Goal: Communication & Community: Ask a question

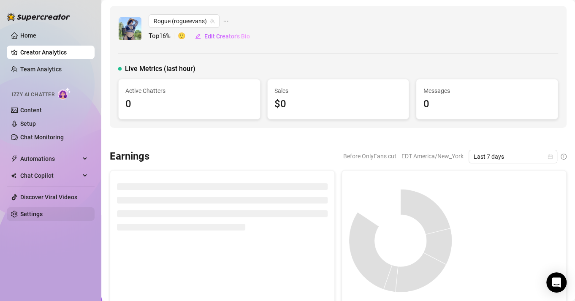
click at [43, 211] on link "Settings" at bounding box center [31, 214] width 22 height 7
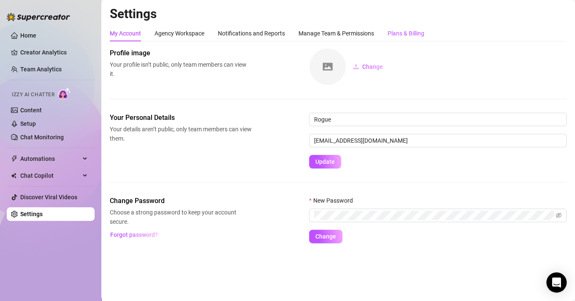
click at [411, 30] on div "Plans & Billing" at bounding box center [406, 33] width 37 height 9
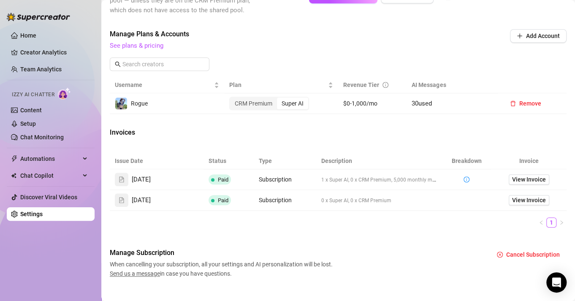
scroll to position [285, 0]
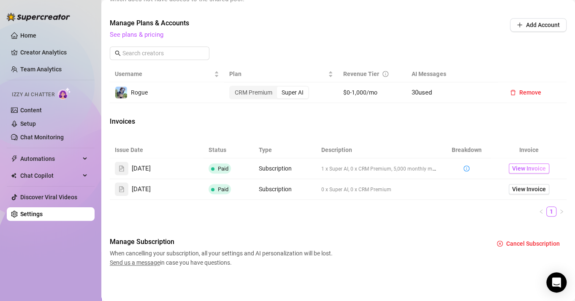
click at [512, 165] on span "View Invoice" at bounding box center [529, 168] width 34 height 9
click at [514, 188] on span "View Invoice" at bounding box center [529, 189] width 34 height 9
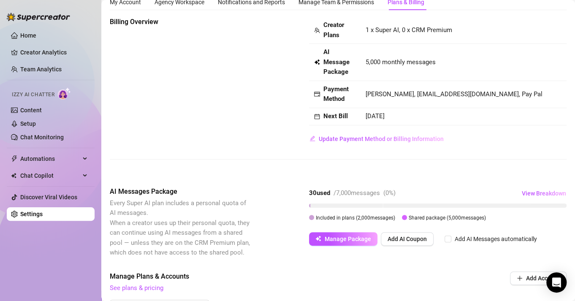
scroll to position [0, 0]
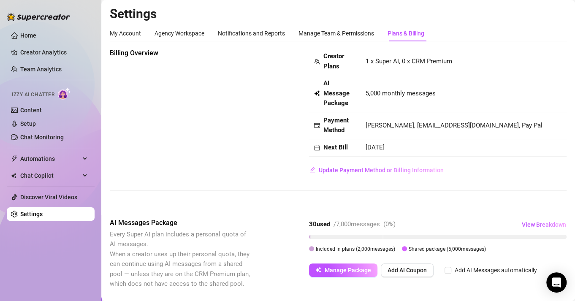
click at [410, 38] on div "Plans & Billing" at bounding box center [406, 33] width 37 height 9
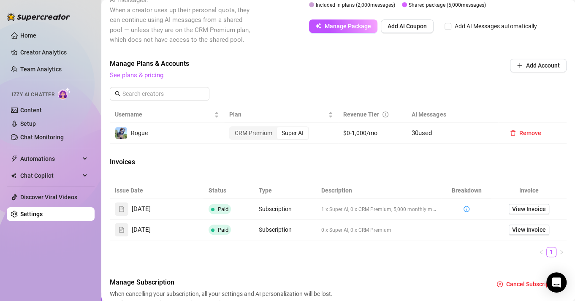
scroll to position [285, 0]
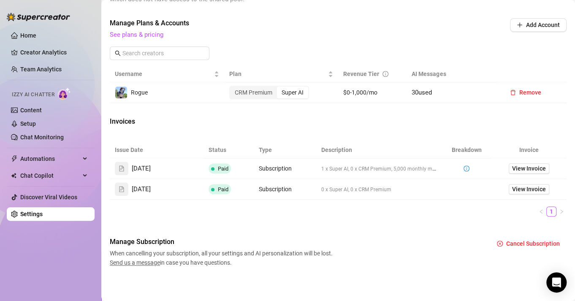
drag, startPoint x: 407, startPoint y: 92, endPoint x: 438, endPoint y: 90, distance: 30.9
click at [438, 90] on td "30 used" at bounding box center [452, 92] width 91 height 21
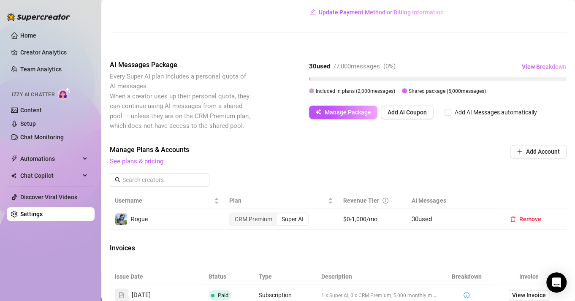
scroll to position [116, 0]
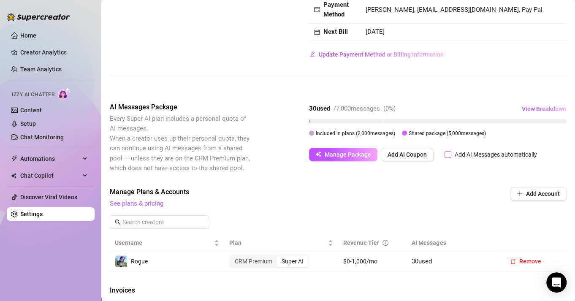
click at [449, 151] on input "Add AI Messages automatically" at bounding box center [448, 154] width 7 height 7
click at [448, 150] on label "Add AI Messages automatically" at bounding box center [493, 154] width 96 height 9
click at [448, 151] on input "Add AI Messages automatically" at bounding box center [448, 154] width 7 height 7
checkbox input "false"
click at [449, 188] on div "Manage Plans & Accounts See plans & pricing Add Account" at bounding box center [338, 198] width 457 height 22
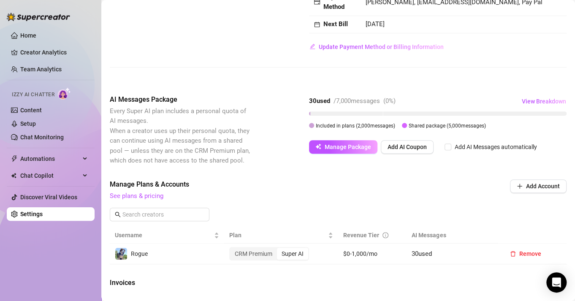
scroll to position [169, 0]
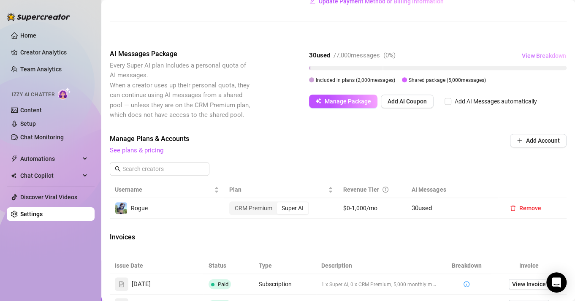
click at [531, 56] on span "View Breakdown" at bounding box center [544, 55] width 44 height 7
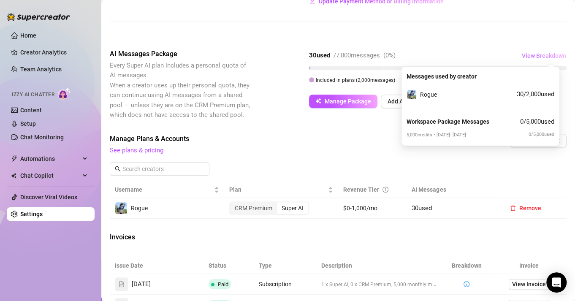
click at [531, 58] on span "View Breakdown" at bounding box center [544, 55] width 44 height 7
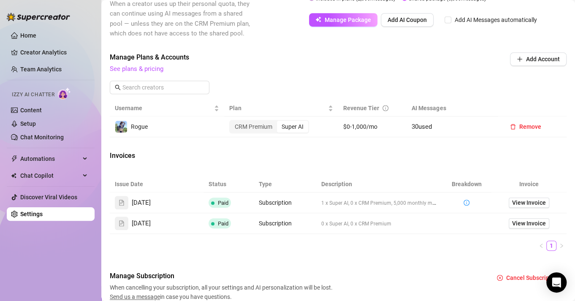
scroll to position [200, 0]
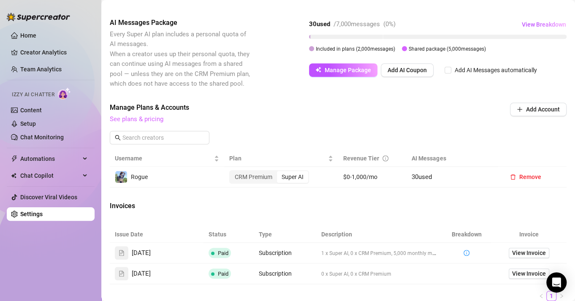
click at [134, 118] on link "See plans & pricing" at bounding box center [137, 119] width 54 height 8
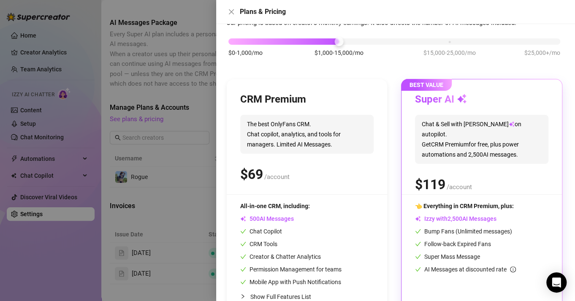
scroll to position [0, 0]
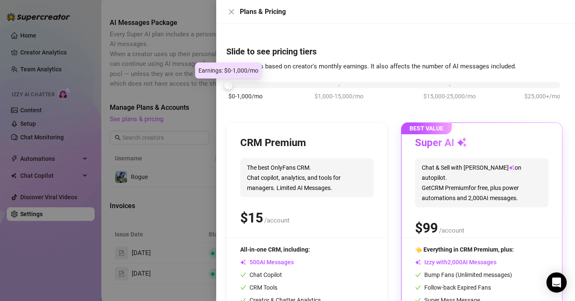
drag, startPoint x: 335, startPoint y: 85, endPoint x: 228, endPoint y: 86, distance: 107.3
click at [228, 86] on div at bounding box center [228, 85] width 9 height 9
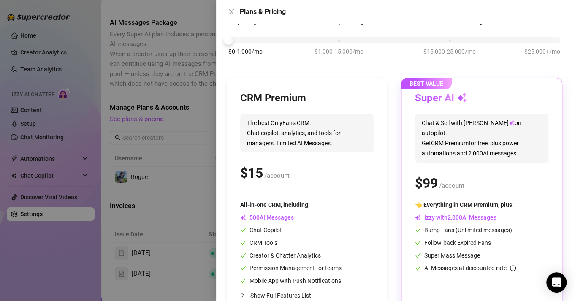
scroll to position [30, 0]
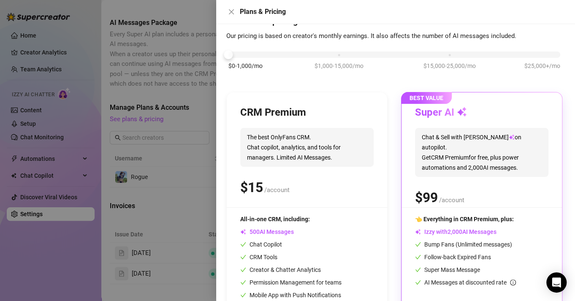
click at [503, 174] on div "Super AI Chat & Sell with Izzy on autopilot. Get CRM Premium for free, plus pow…" at bounding box center [481, 156] width 133 height 101
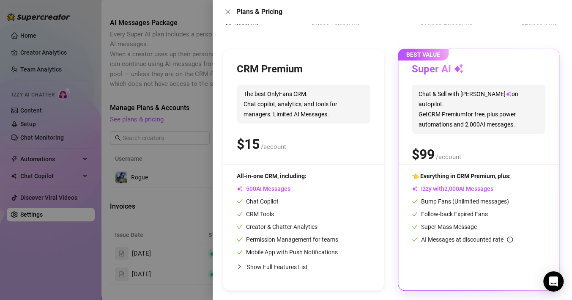
scroll to position [74, 0]
click at [487, 231] on div "👈 Everything in CRM Premium, plus: Izzy with AI Messages Bump Fans (Unlimited m…" at bounding box center [477, 207] width 133 height 73
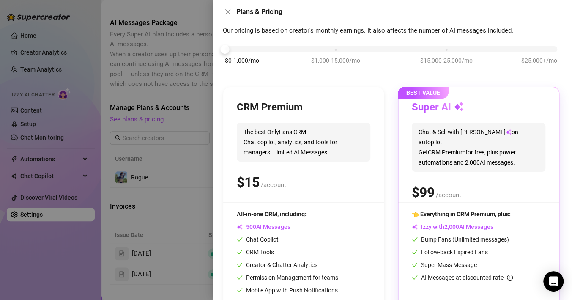
scroll to position [0, 0]
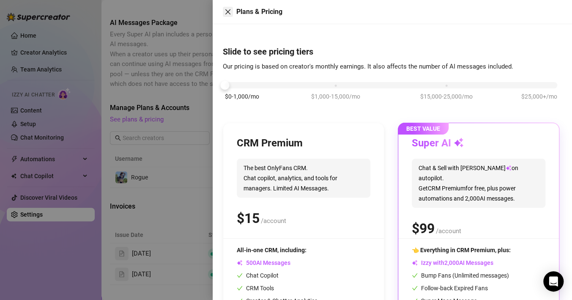
click at [229, 11] on icon "close" at bounding box center [227, 11] width 5 height 5
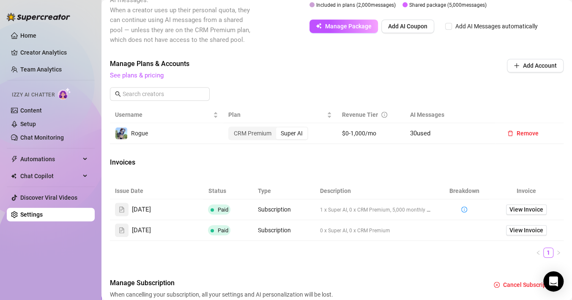
scroll to position [286, 0]
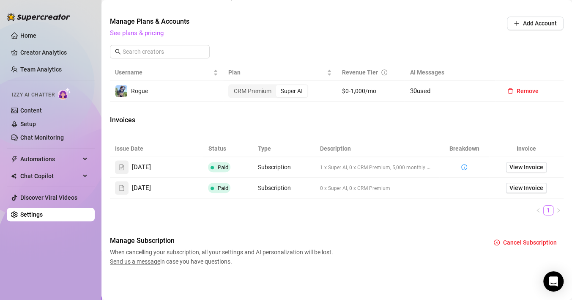
click at [151, 259] on span "Send us a message" at bounding box center [135, 261] width 50 height 7
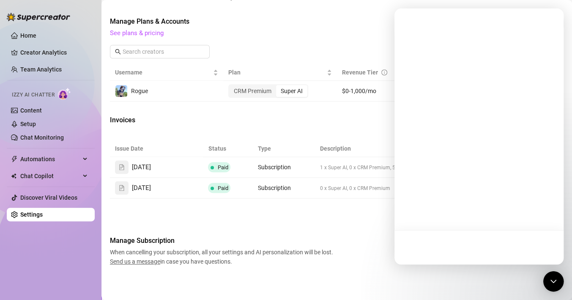
scroll to position [0, 0]
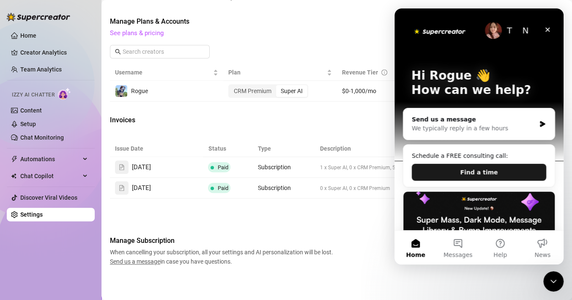
click at [491, 170] on button "Find a time" at bounding box center [478, 171] width 134 height 17
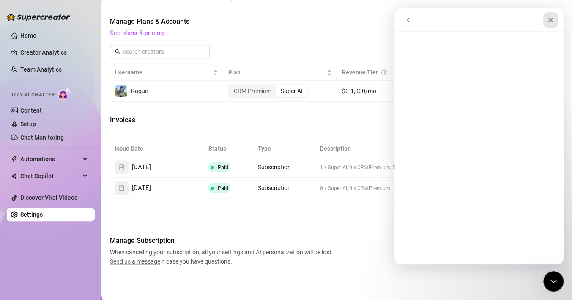
click at [547, 23] on icon "Close" at bounding box center [550, 19] width 7 height 7
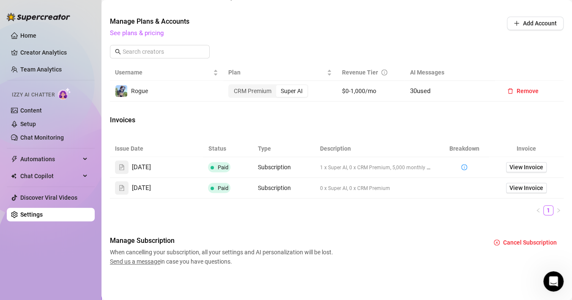
click at [140, 261] on span "Send us a message" at bounding box center [135, 261] width 50 height 7
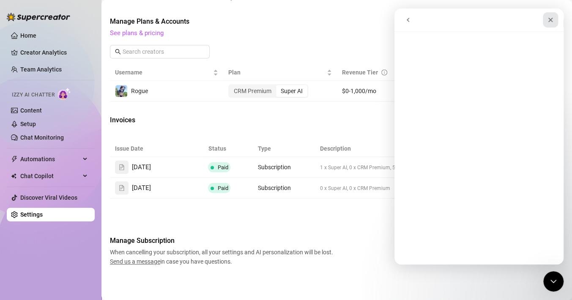
click at [549, 18] on icon "Close" at bounding box center [550, 19] width 7 height 7
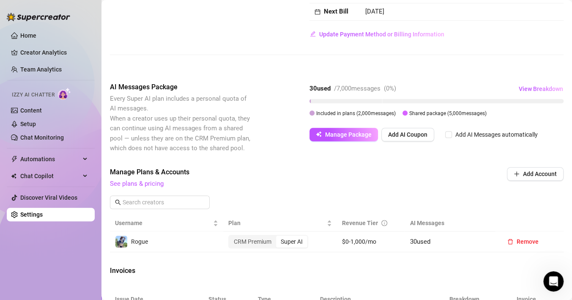
scroll to position [117, 0]
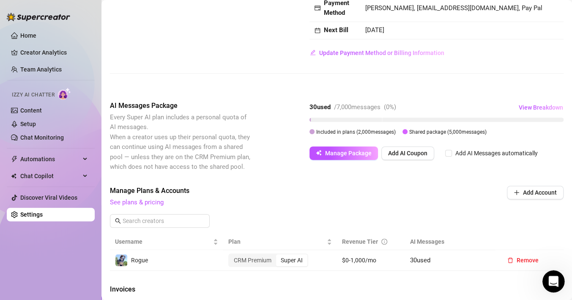
click at [553, 274] on div "Open Intercom Messenger" at bounding box center [552, 280] width 28 height 28
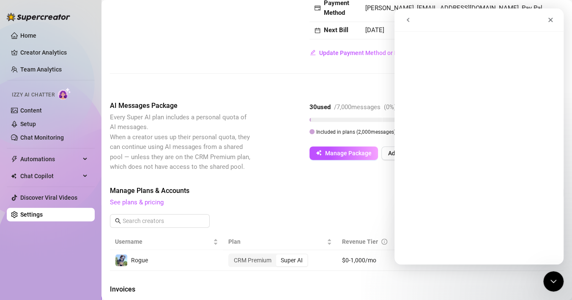
click at [406, 12] on button "go back" at bounding box center [408, 20] width 16 height 16
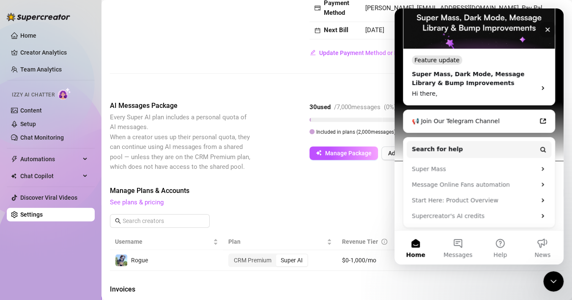
scroll to position [202, 0]
click at [462, 244] on button "Messages" at bounding box center [457, 247] width 42 height 34
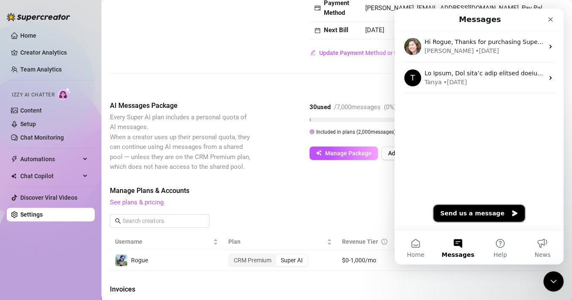
click at [464, 209] on button "Send us a message" at bounding box center [478, 212] width 91 height 17
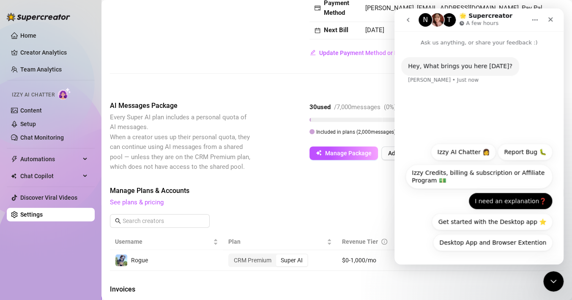
click at [489, 203] on button "I need an explanation❓" at bounding box center [510, 200] width 84 height 17
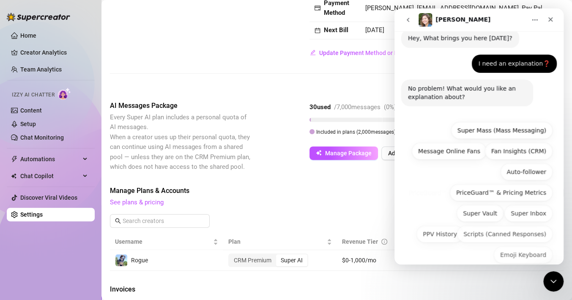
scroll to position [40, 0]
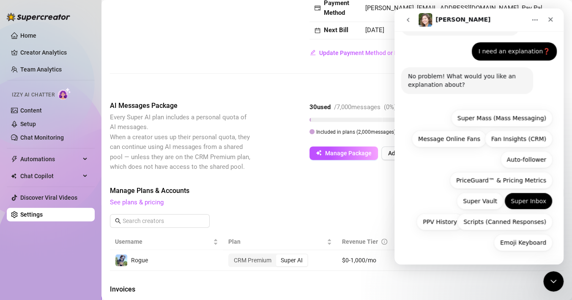
click at [536, 200] on button "Super Inbox" at bounding box center [528, 200] width 48 height 17
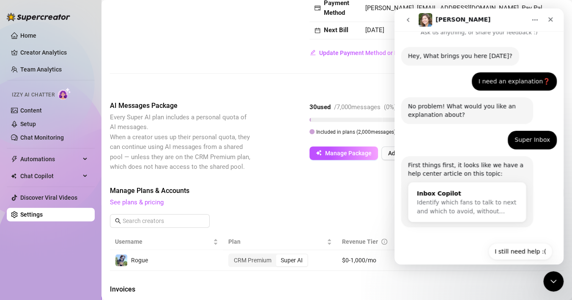
scroll to position [20, 0]
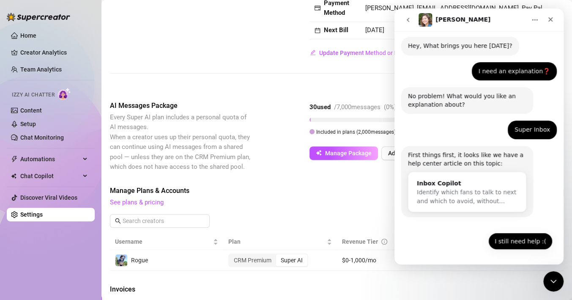
click at [519, 243] on button "I still need help :(" at bounding box center [520, 240] width 64 height 17
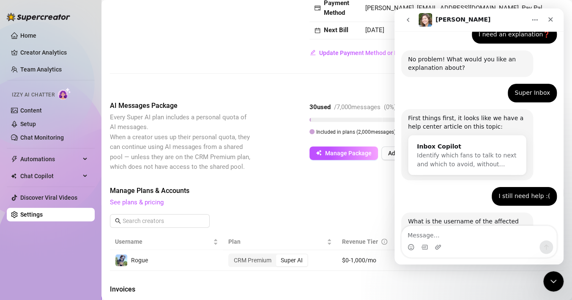
scroll to position [87, 0]
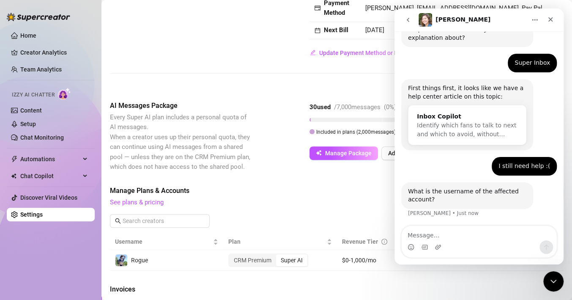
click at [466, 232] on textarea "Message…" at bounding box center [478, 233] width 155 height 14
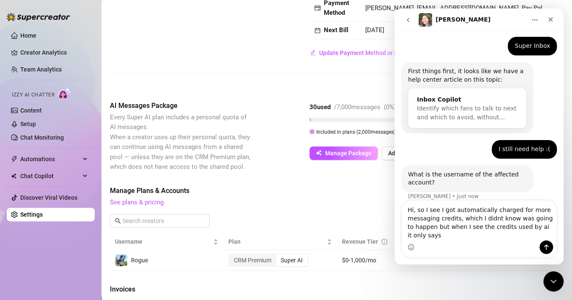
scroll to position [112, 0]
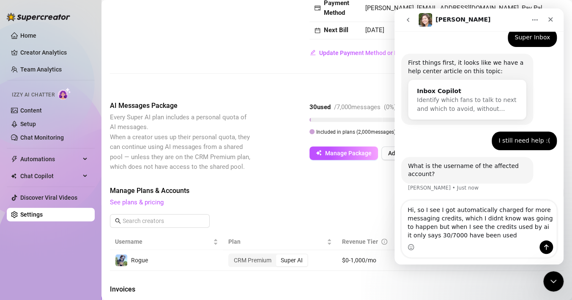
type textarea "Hi, so I see I got automatically charged for more messaging credits, which I di…"
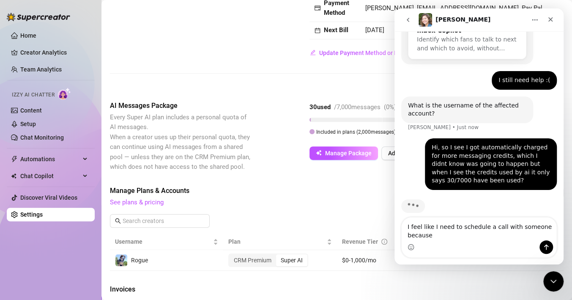
scroll to position [181, 0]
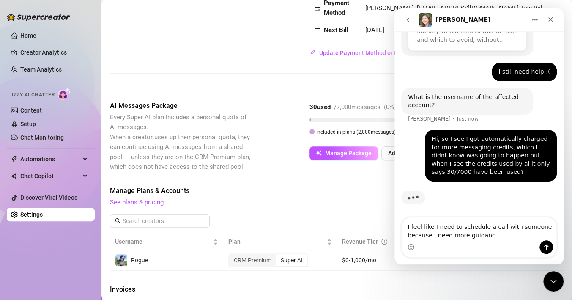
type textarea "I feel like I need to schedule a call with someone because I need more guidance"
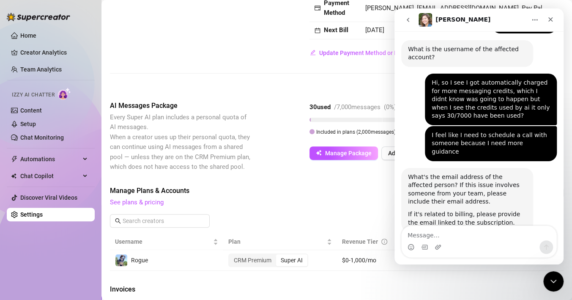
scroll to position [244, 0]
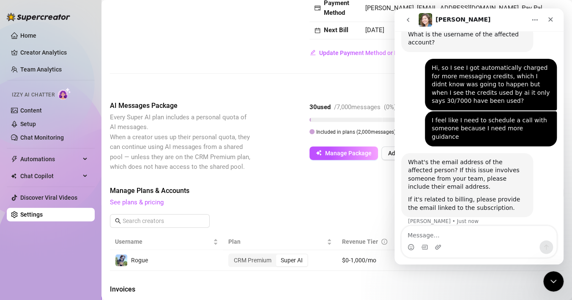
click at [440, 229] on textarea "Message…" at bounding box center [478, 233] width 155 height 14
type textarea "[EMAIL_ADDRESS][DOMAIN_NAME]"
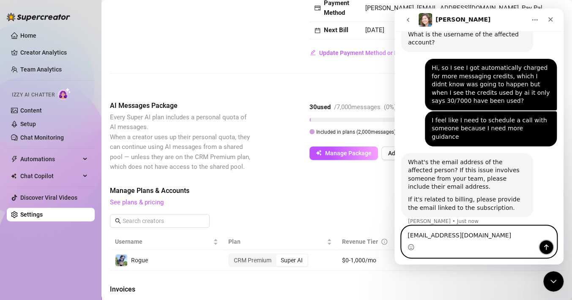
click at [546, 245] on icon "Send a message…" at bounding box center [546, 246] width 5 height 5
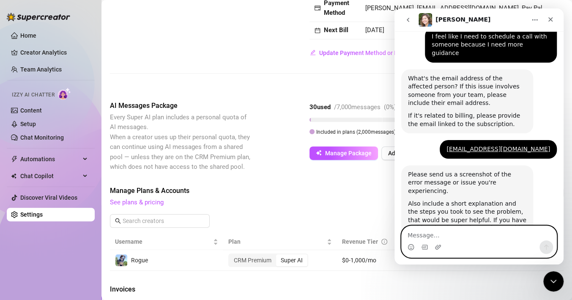
scroll to position [357, 0]
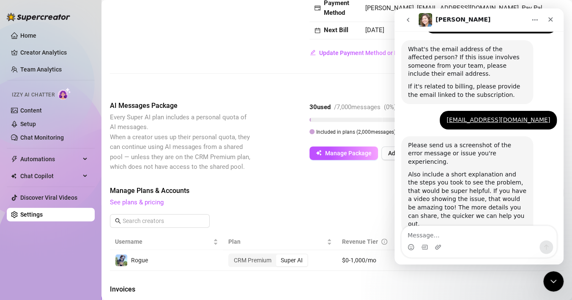
click at [357, 213] on div "Manage Plans & Accounts See plans & pricing Add Account" at bounding box center [336, 209] width 453 height 48
click at [409, 19] on icon "go back" at bounding box center [407, 19] width 7 height 7
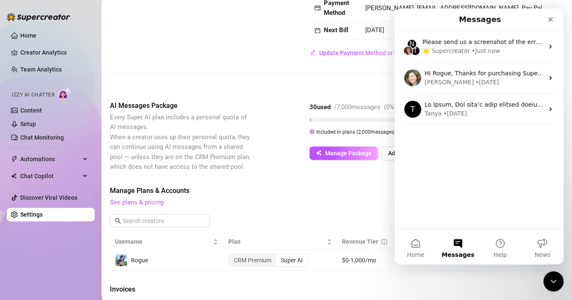
scroll to position [0, 0]
click at [558, 20] on nav "Messages" at bounding box center [478, 19] width 169 height 22
click at [553, 19] on icon "Close" at bounding box center [550, 19] width 7 height 7
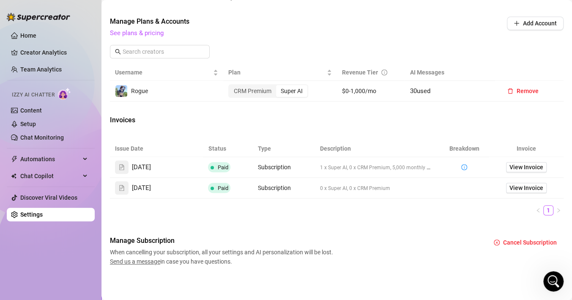
scroll to position [286, 0]
click at [547, 276] on icon "Open Intercom Messenger" at bounding box center [552, 280] width 14 height 14
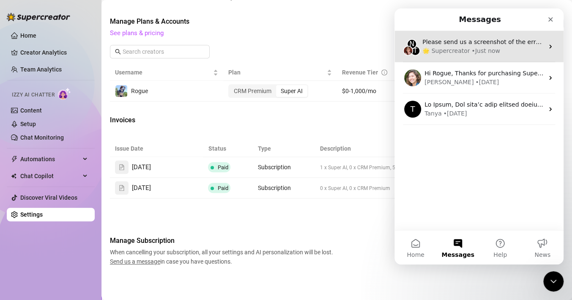
click at [438, 50] on div "🌟 Supercreator" at bounding box center [445, 50] width 47 height 9
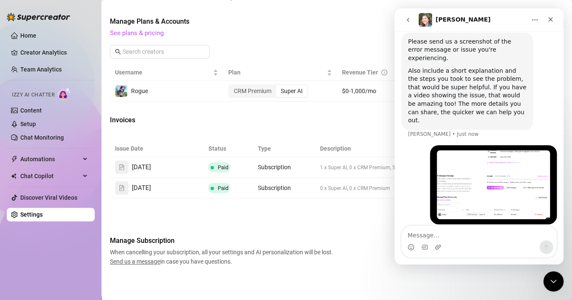
scroll to position [470, 0]
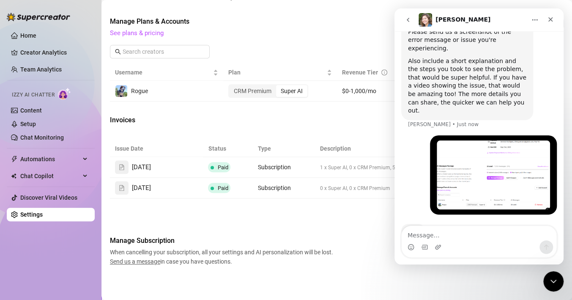
click at [347, 232] on div "Billing Overview Creator Plans 1 x Super AI, 0 x CRM Premium AI Message Package…" at bounding box center [336, 14] width 453 height 504
click at [548, 20] on icon "Close" at bounding box center [550, 19] width 7 height 7
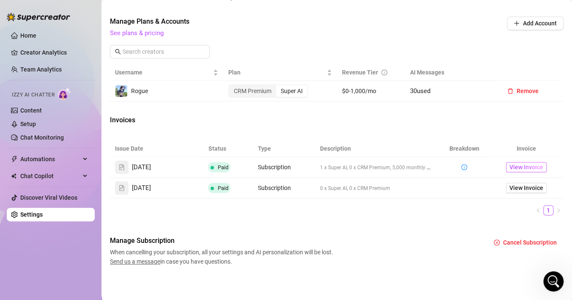
click at [527, 162] on span "View Invoice" at bounding box center [526, 166] width 34 height 9
click at [546, 275] on div "Open Intercom Messenger" at bounding box center [552, 280] width 28 height 28
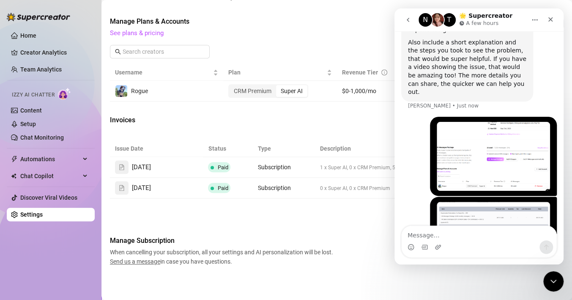
scroll to position [509, 0]
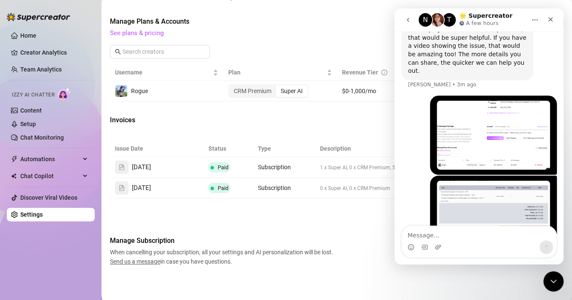
click at [335, 120] on div "Invoices" at bounding box center [336, 121] width 453 height 12
